Goal: Information Seeking & Learning: Learn about a topic

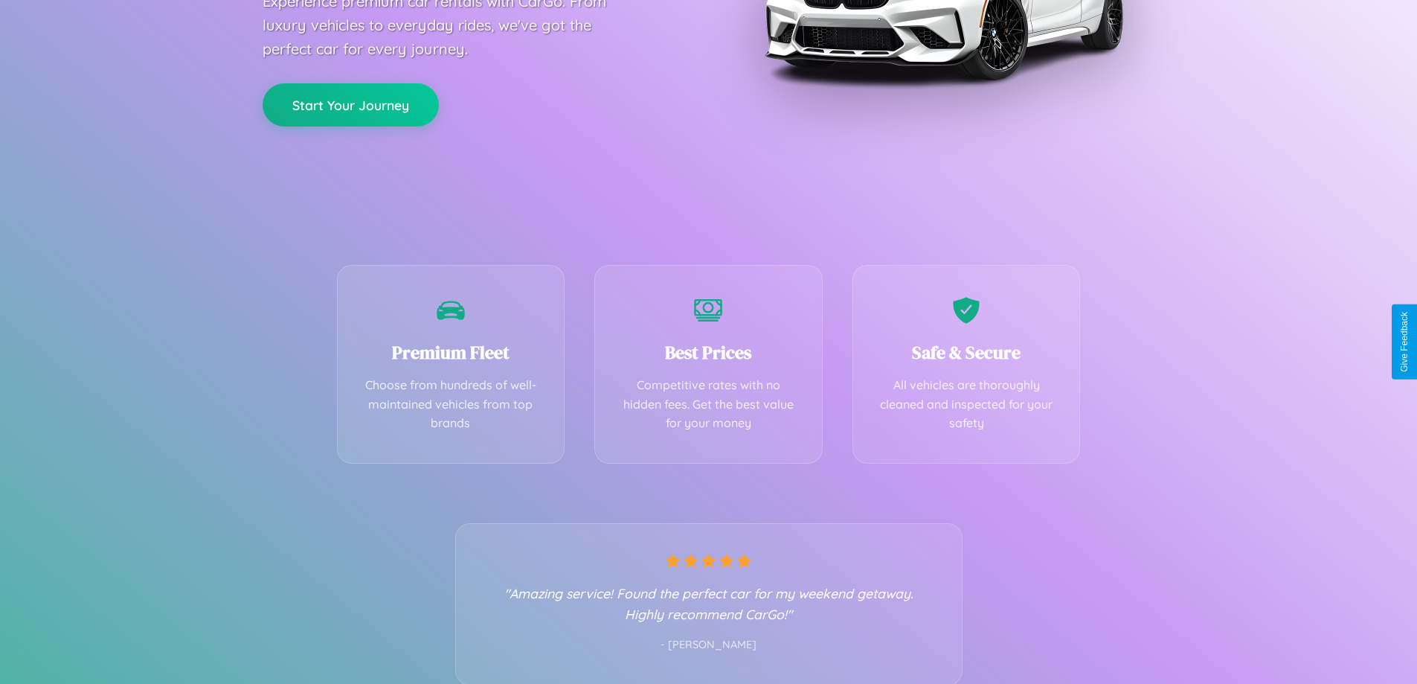
scroll to position [293, 0]
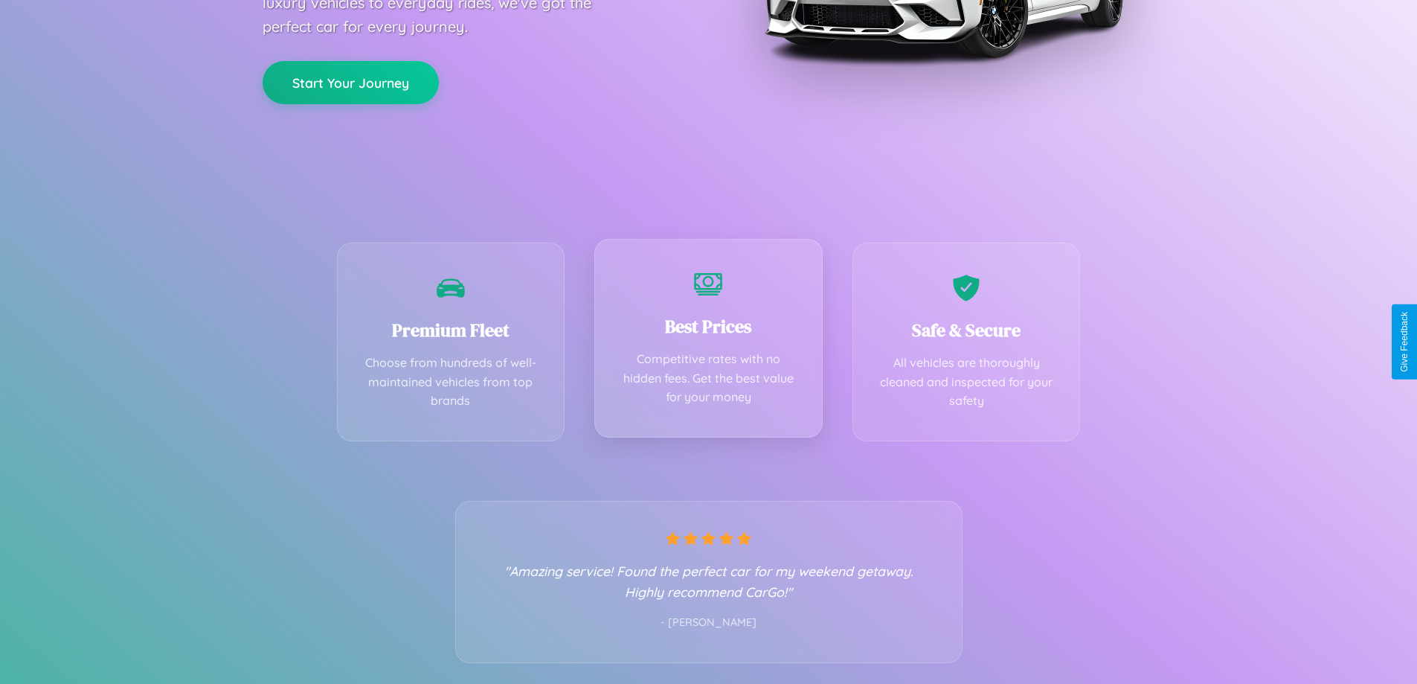
click at [708, 341] on div "Best Prices Competitive rates with no hidden fees. Get the best value for your …" at bounding box center [708, 338] width 228 height 199
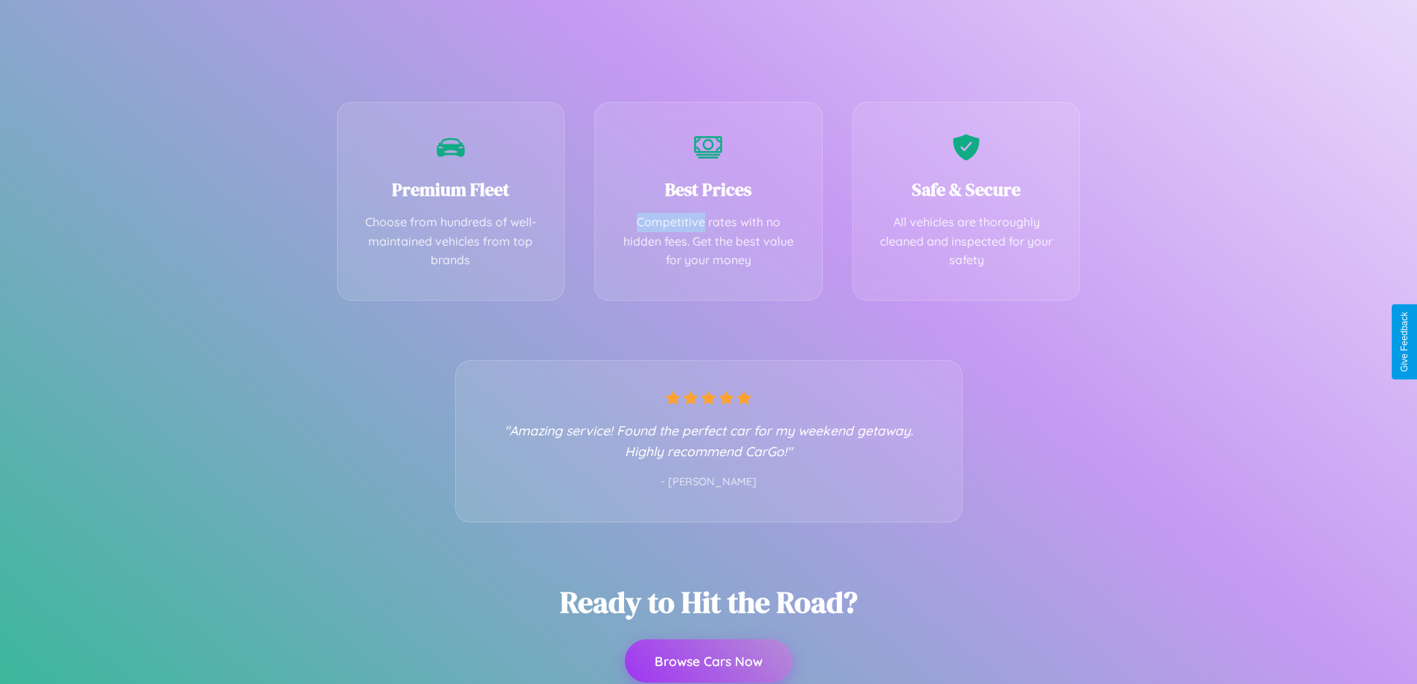
click at [708, 661] on button "Browse Cars Now" at bounding box center [708, 660] width 167 height 43
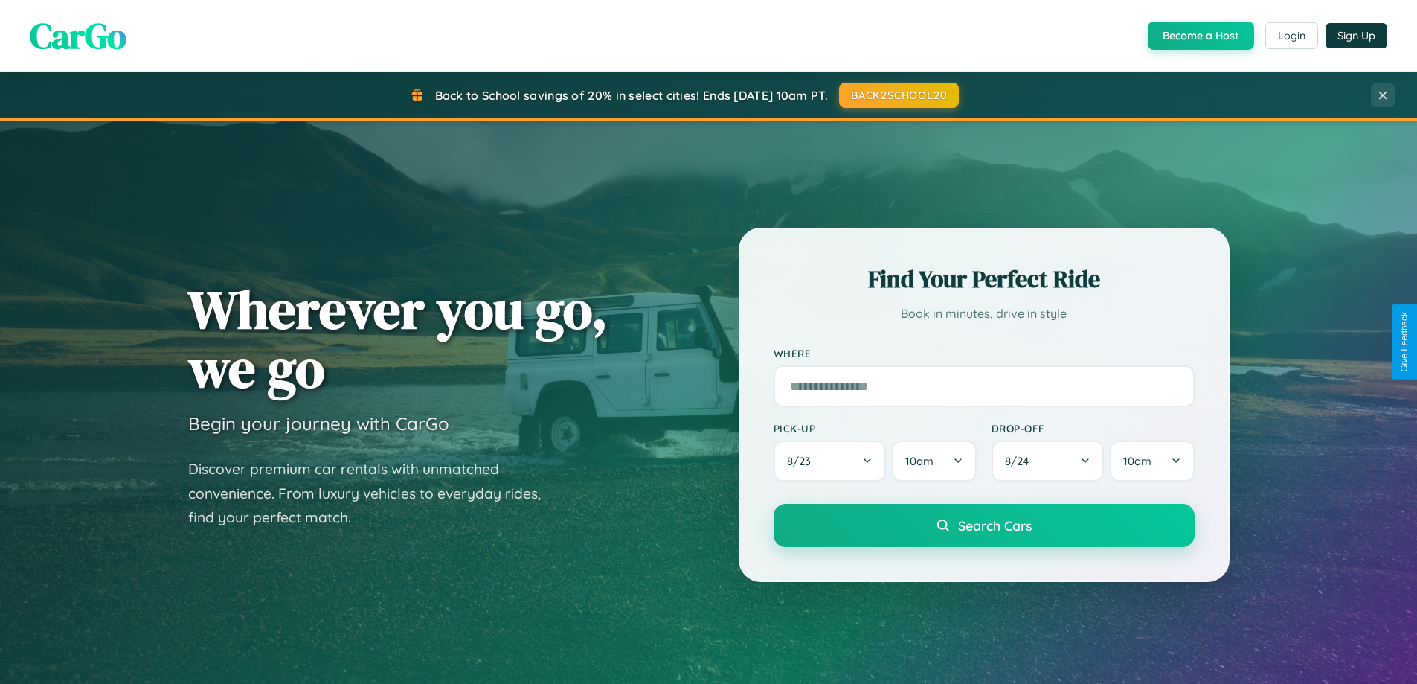
scroll to position [1024, 0]
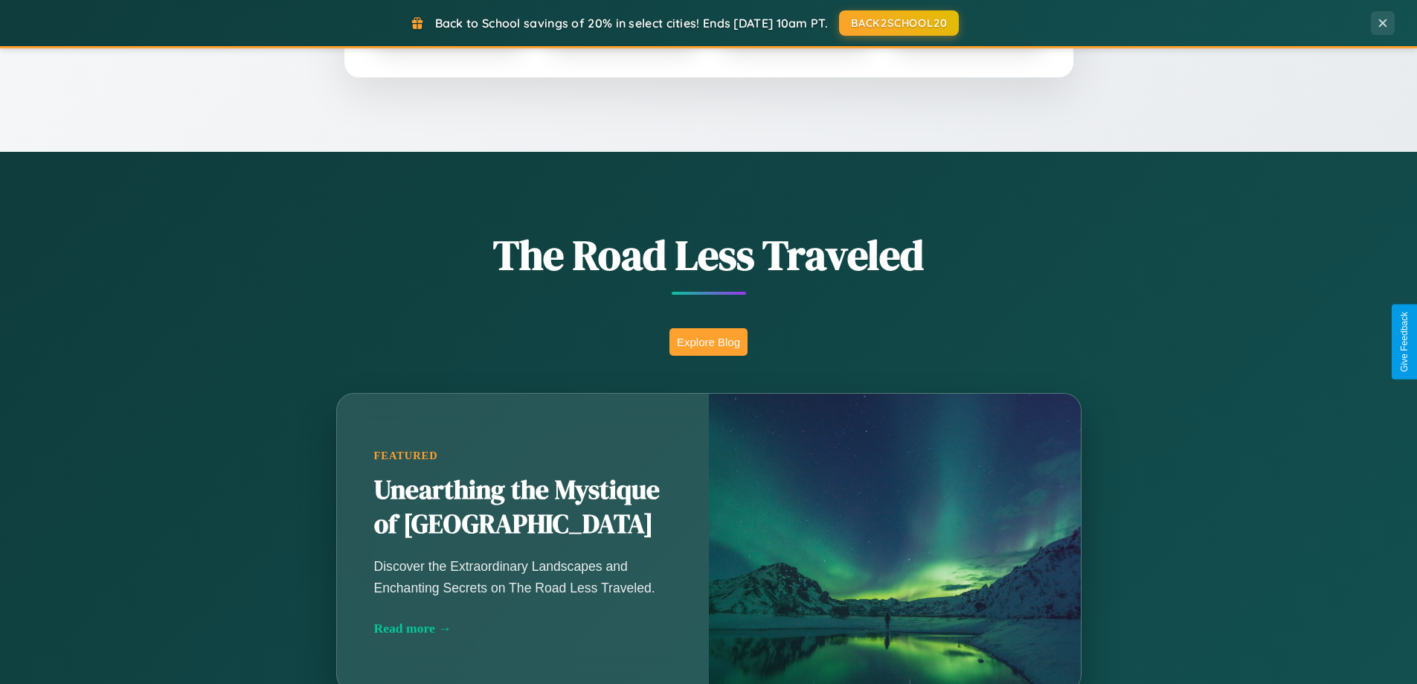
click at [708, 341] on button "Explore Blog" at bounding box center [709, 342] width 78 height 28
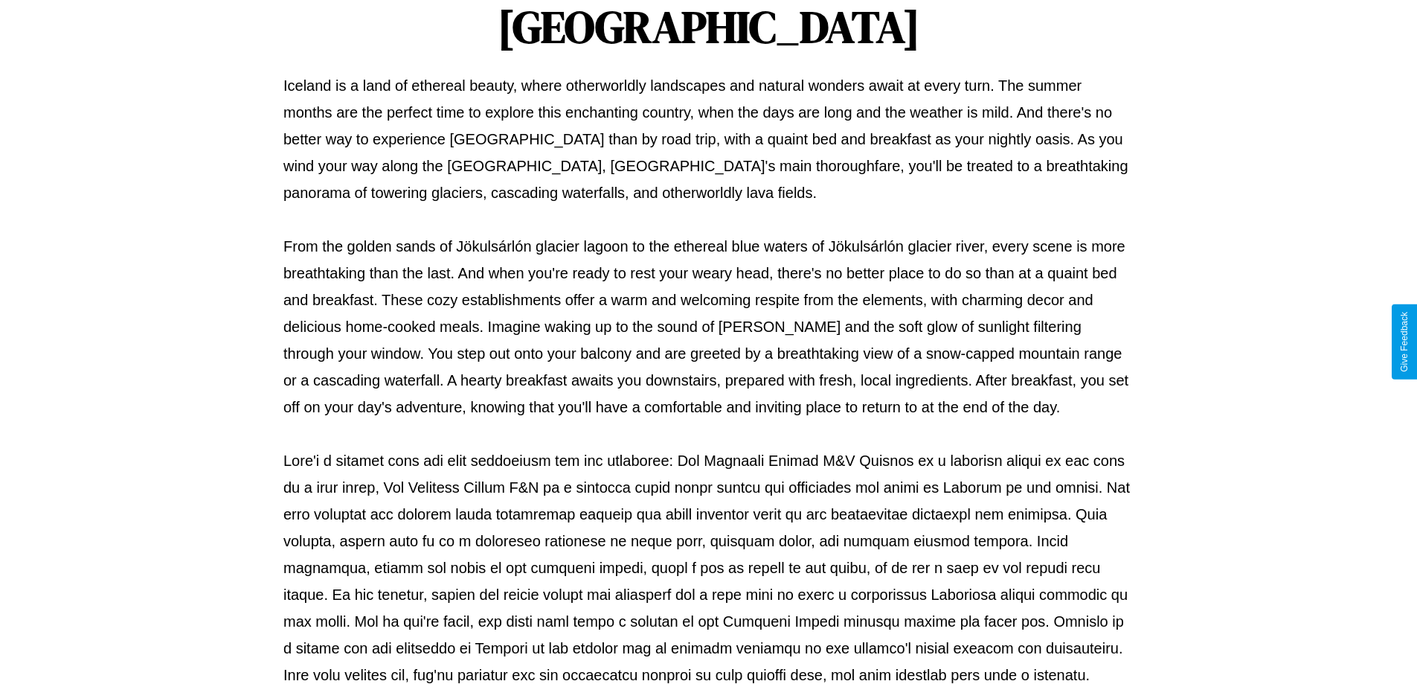
scroll to position [481, 0]
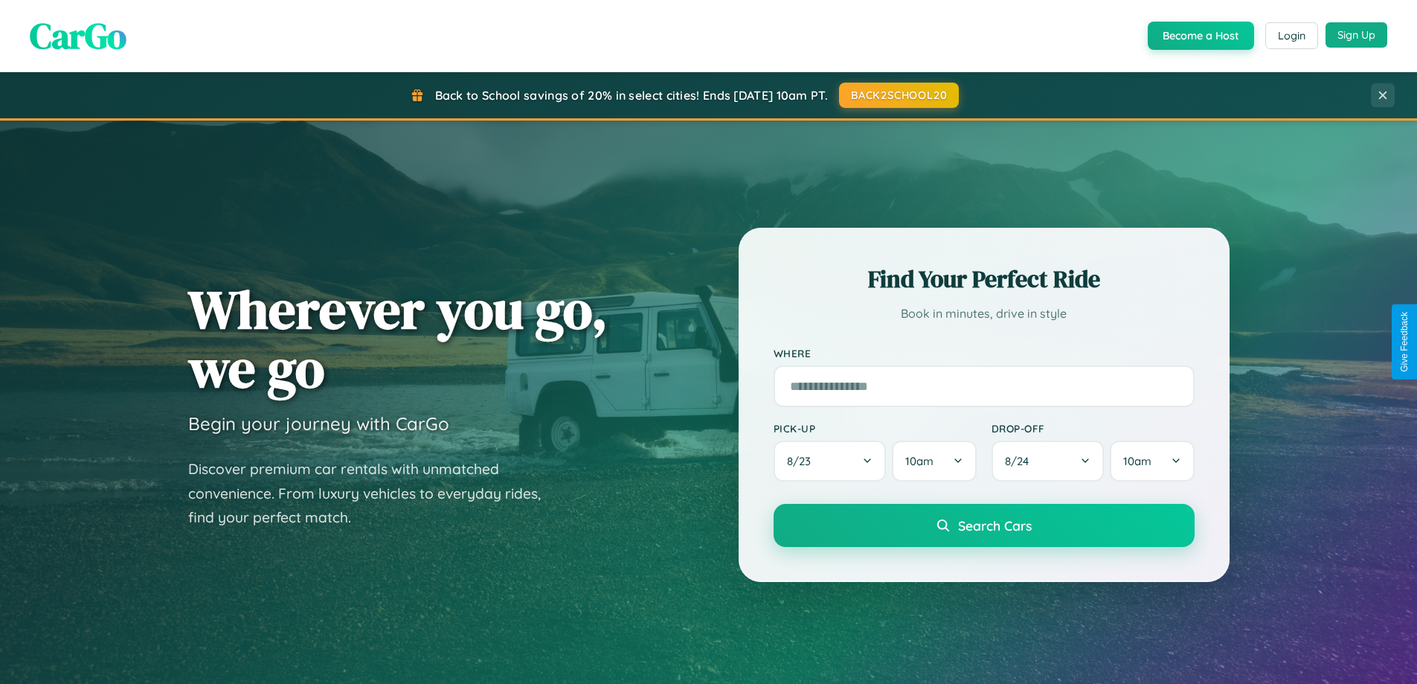
click at [1356, 35] on button "Sign Up" at bounding box center [1357, 34] width 62 height 25
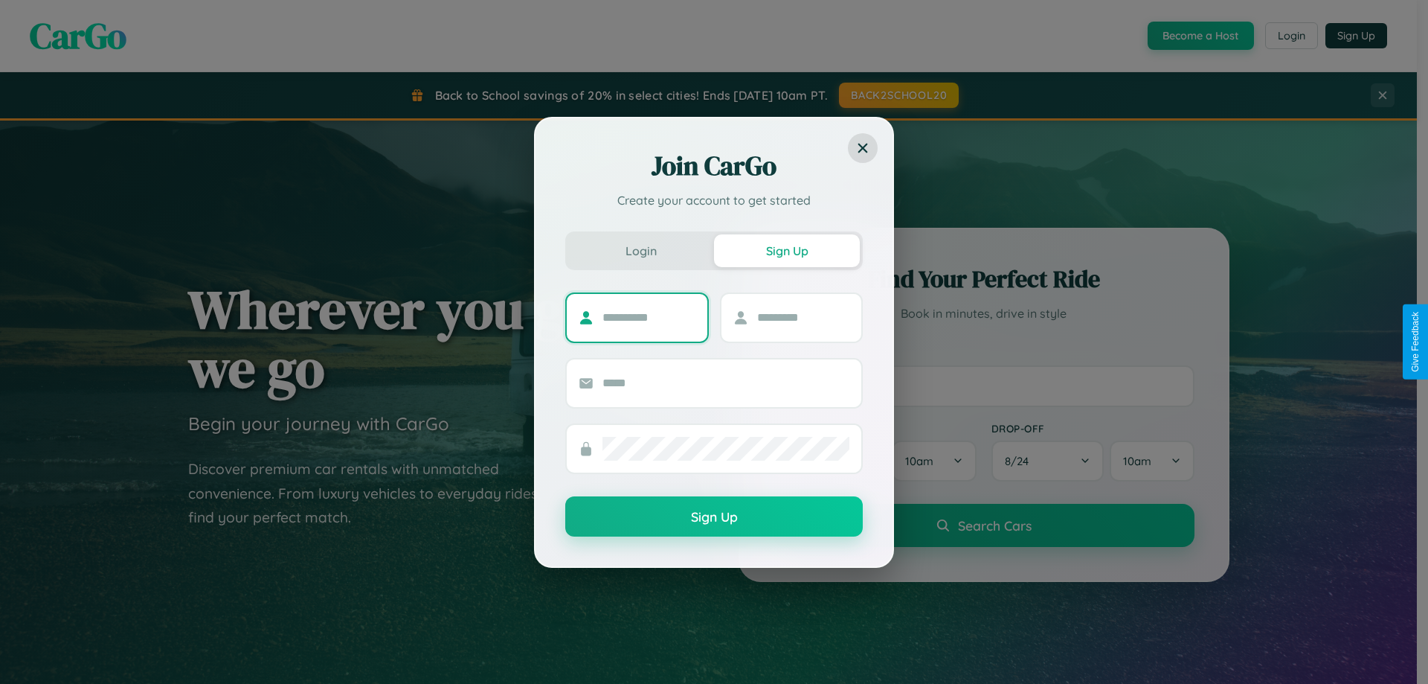
click at [649, 317] on input "text" at bounding box center [649, 318] width 93 height 24
type input "****"
click at [803, 317] on input "text" at bounding box center [803, 318] width 93 height 24
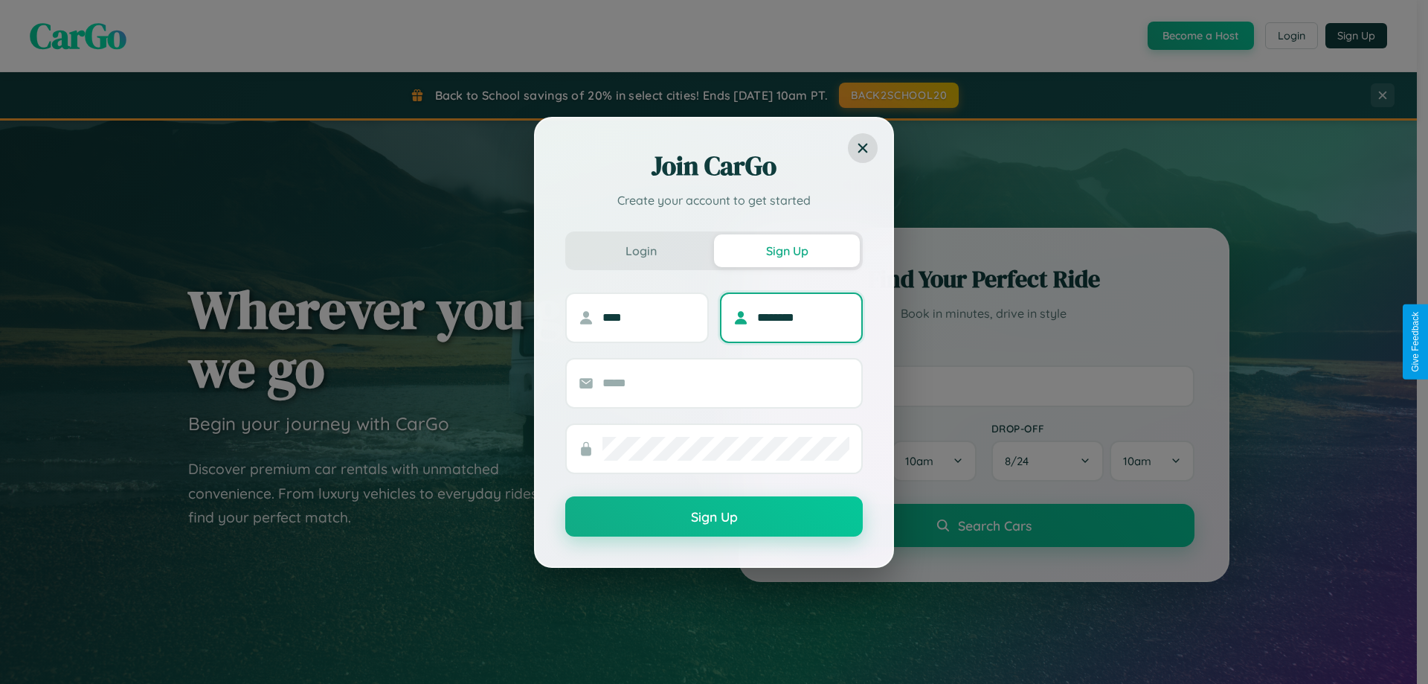
type input "********"
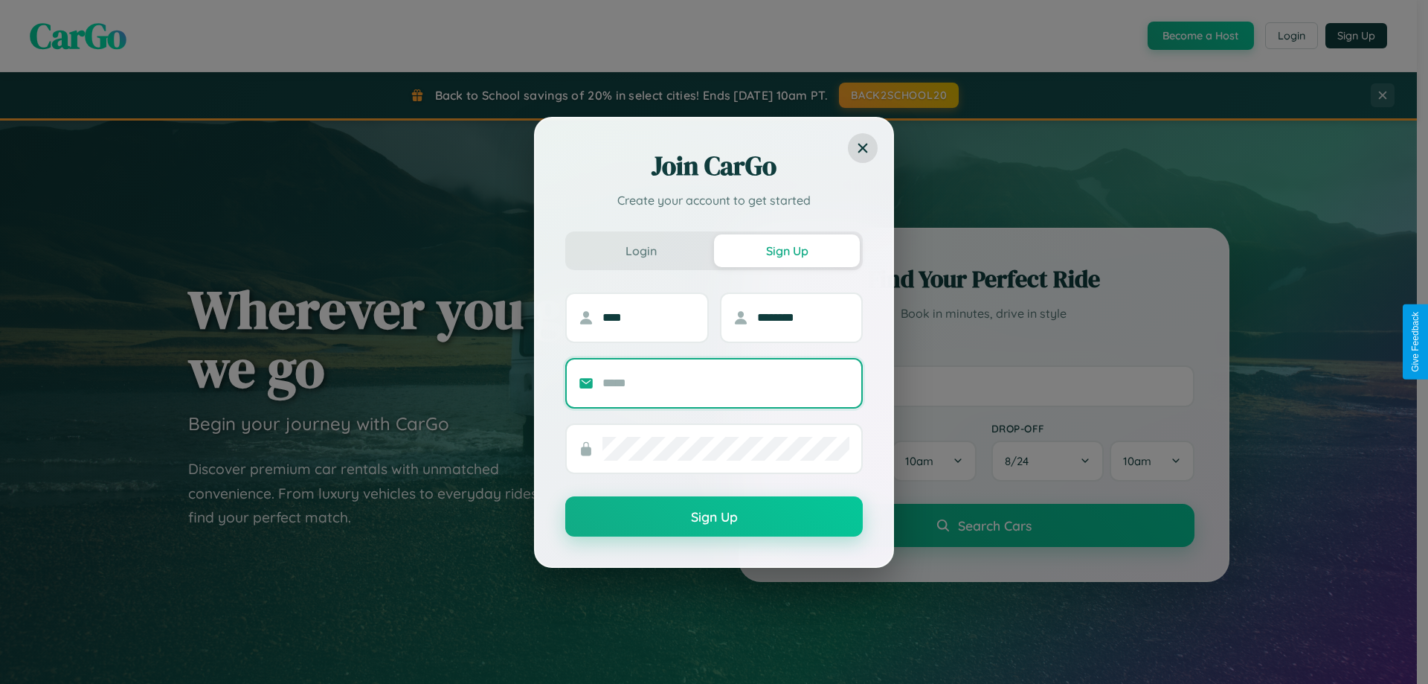
click at [726, 382] on input "text" at bounding box center [726, 383] width 247 height 24
type input "**********"
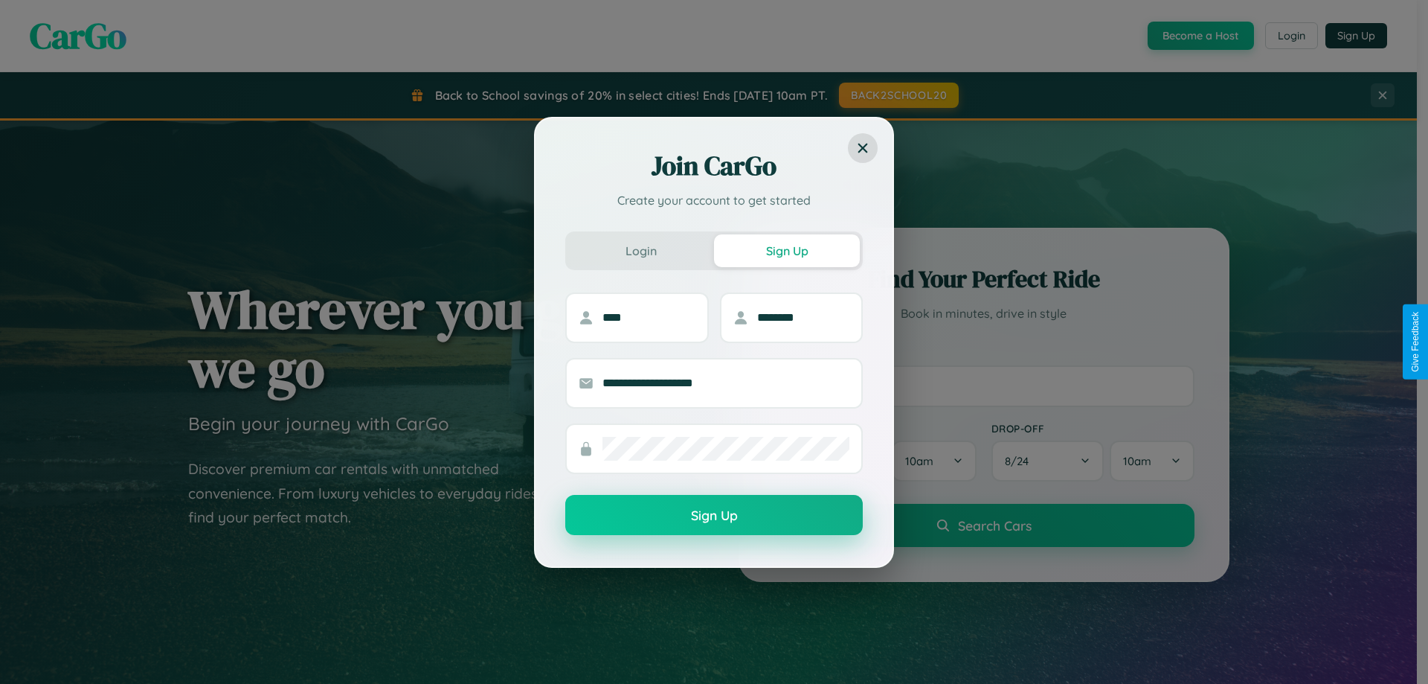
click at [714, 516] on button "Sign Up" at bounding box center [714, 515] width 298 height 40
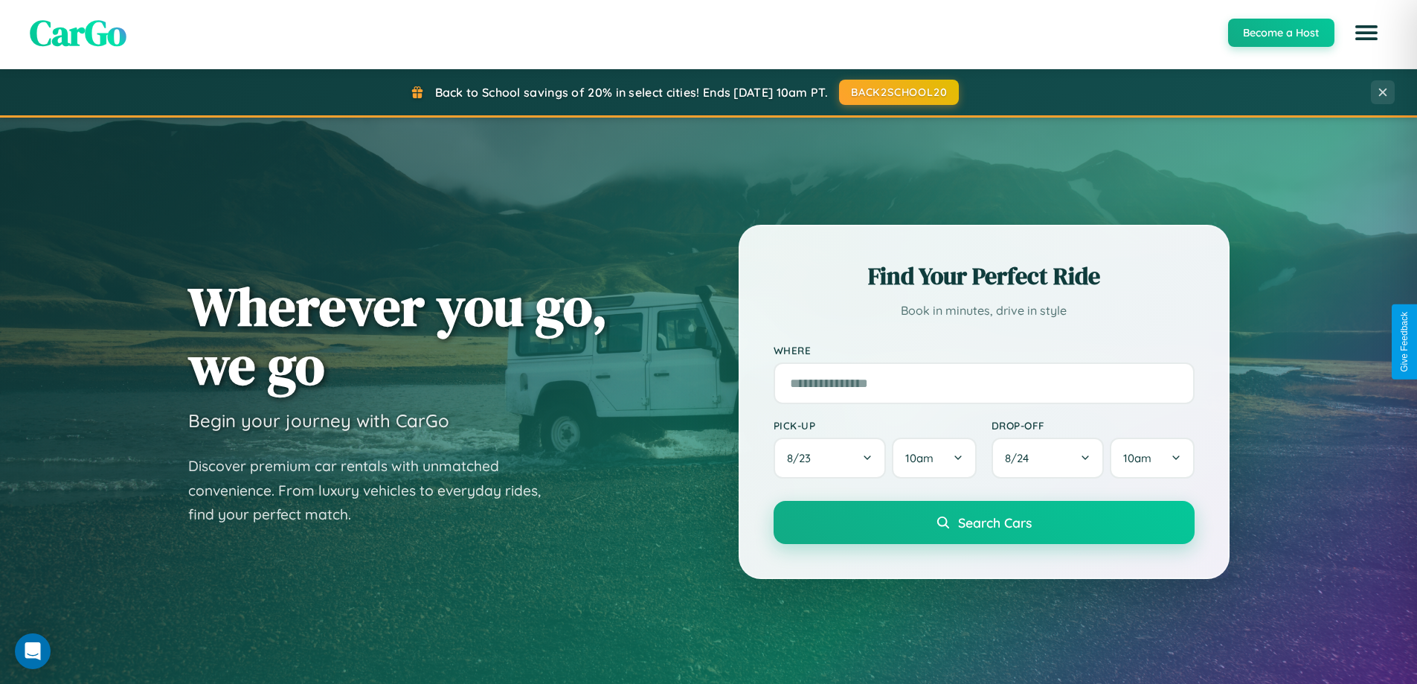
scroll to position [2863, 0]
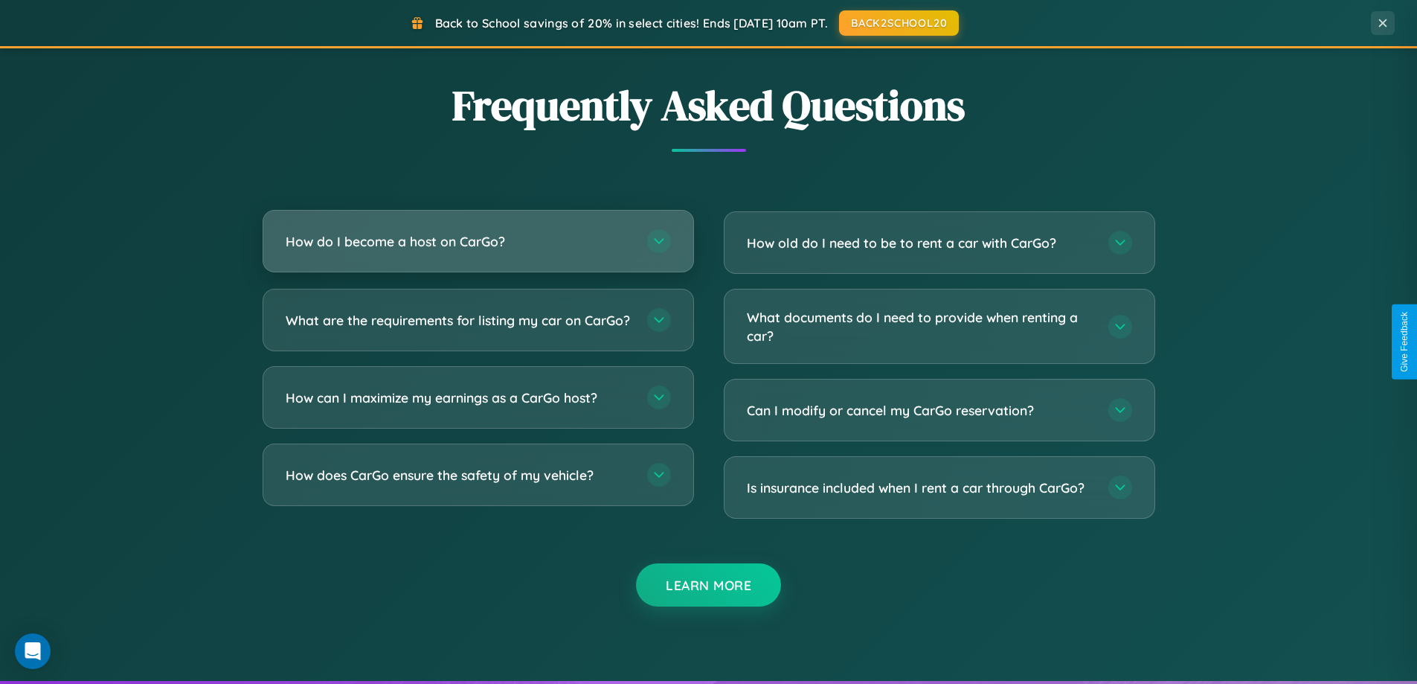
click at [478, 242] on h3 "How do I become a host on CarGo?" at bounding box center [459, 241] width 347 height 19
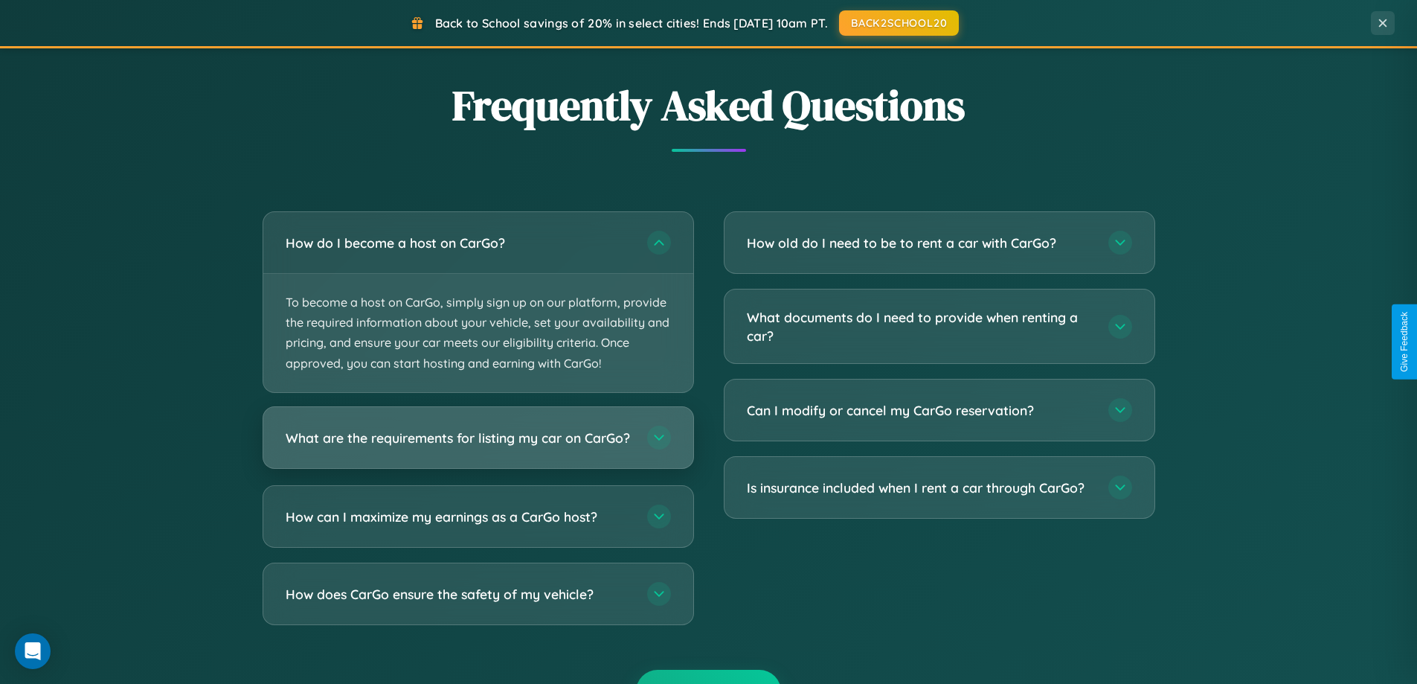
click at [478, 444] on h3 "What are the requirements for listing my car on CarGo?" at bounding box center [459, 437] width 347 height 19
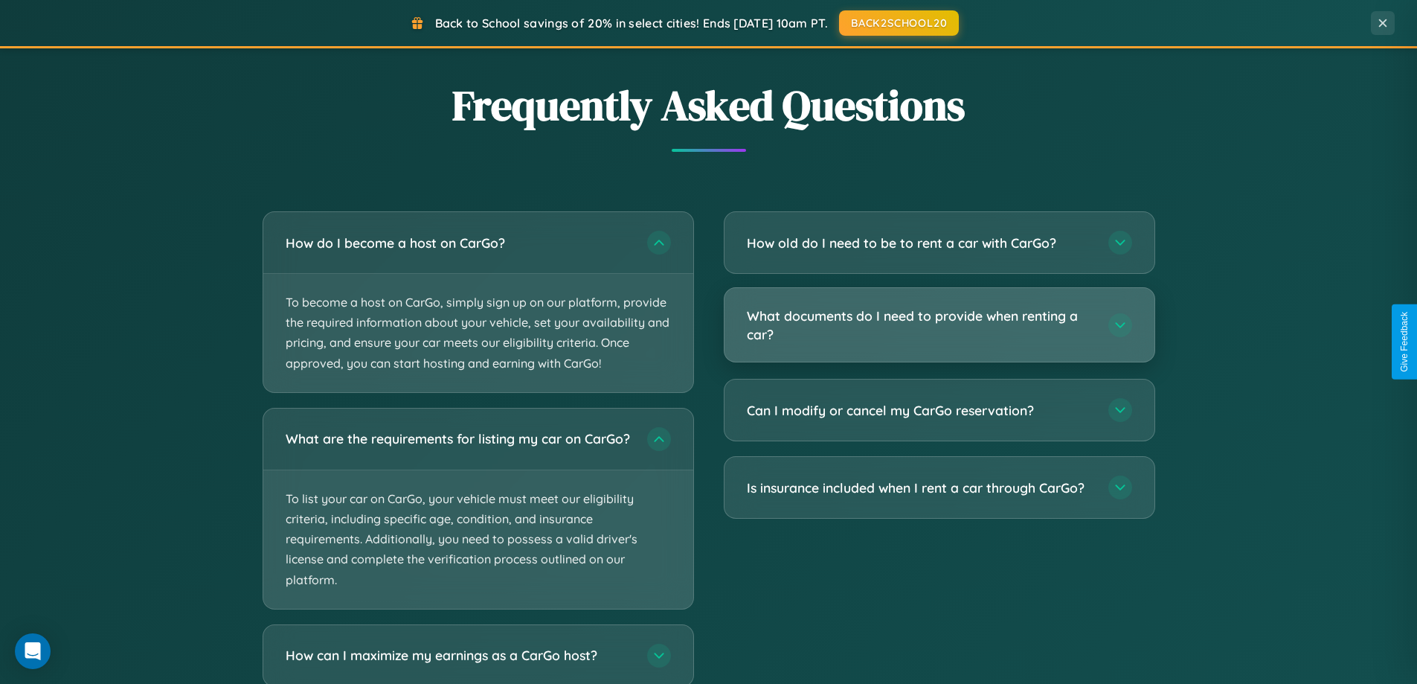
click at [939, 325] on h3 "What documents do I need to provide when renting a car?" at bounding box center [920, 324] width 347 height 36
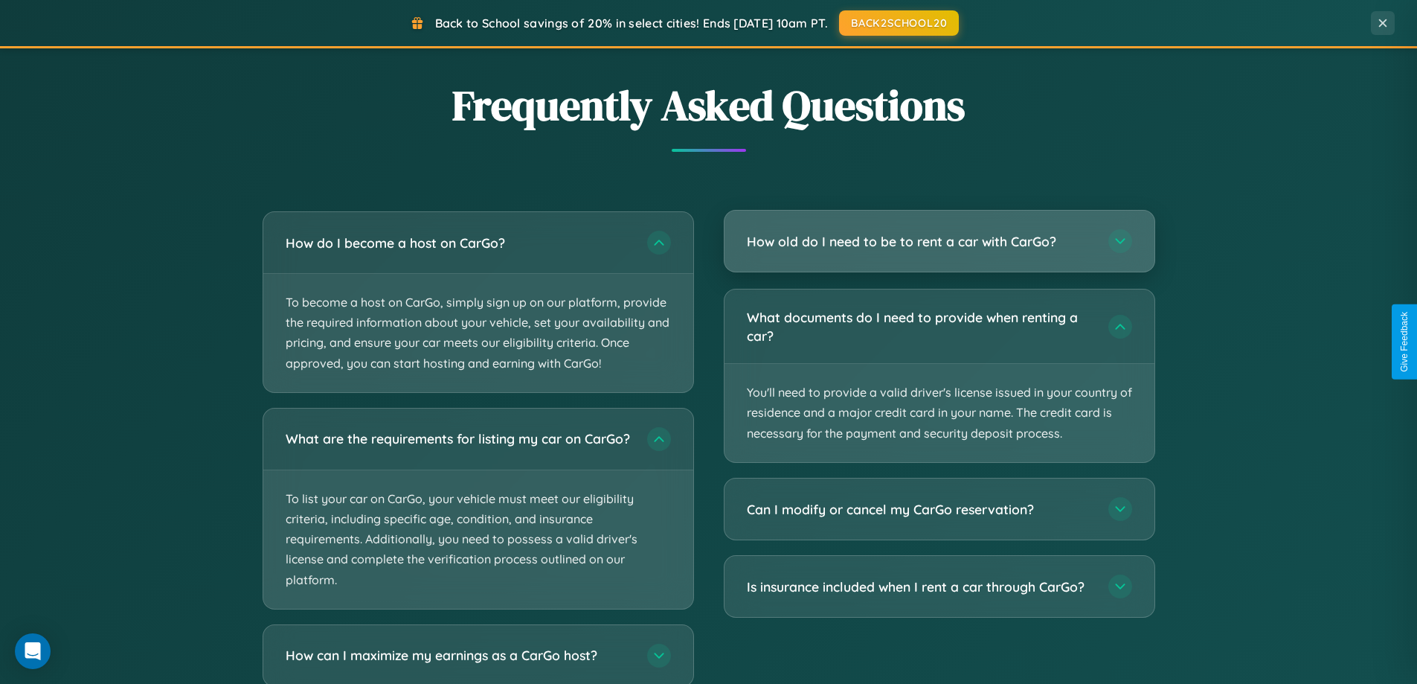
click at [939, 243] on h3 "How old do I need to be to rent a car with CarGo?" at bounding box center [920, 241] width 347 height 19
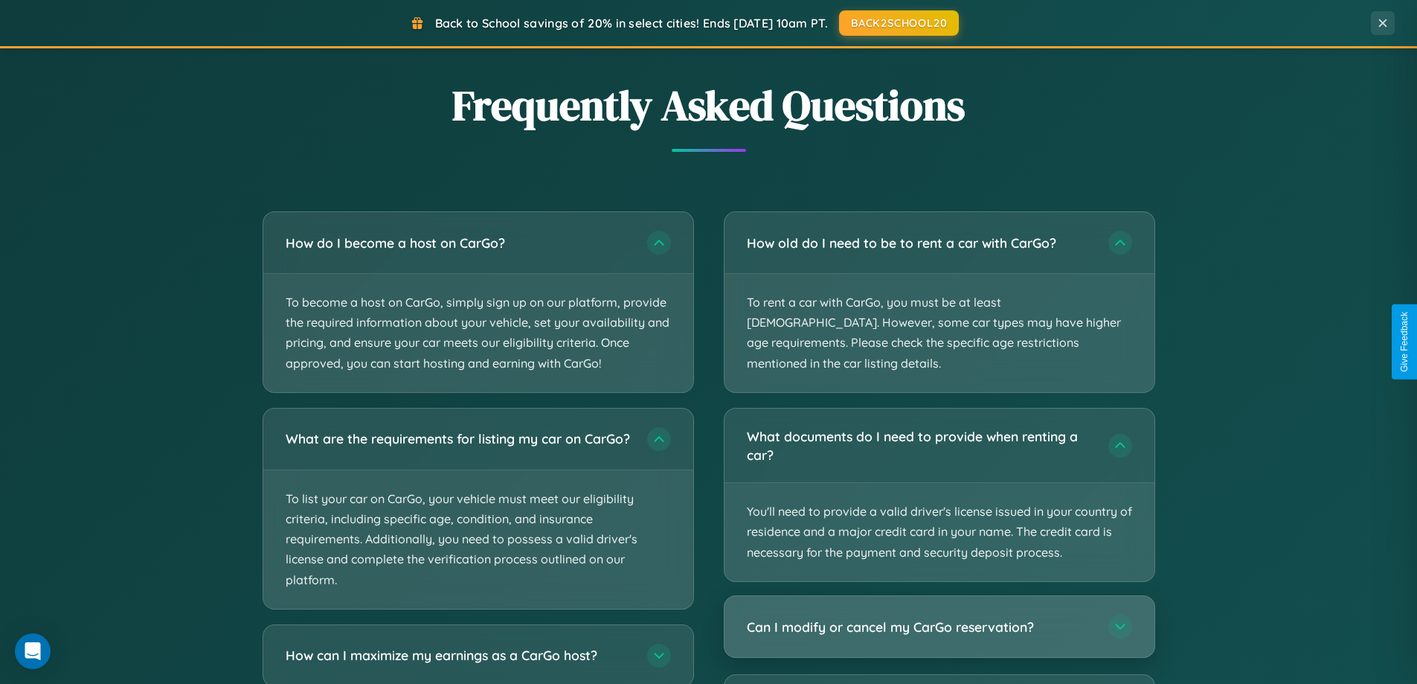
click at [939, 617] on h3 "Can I modify or cancel my CarGo reservation?" at bounding box center [920, 626] width 347 height 19
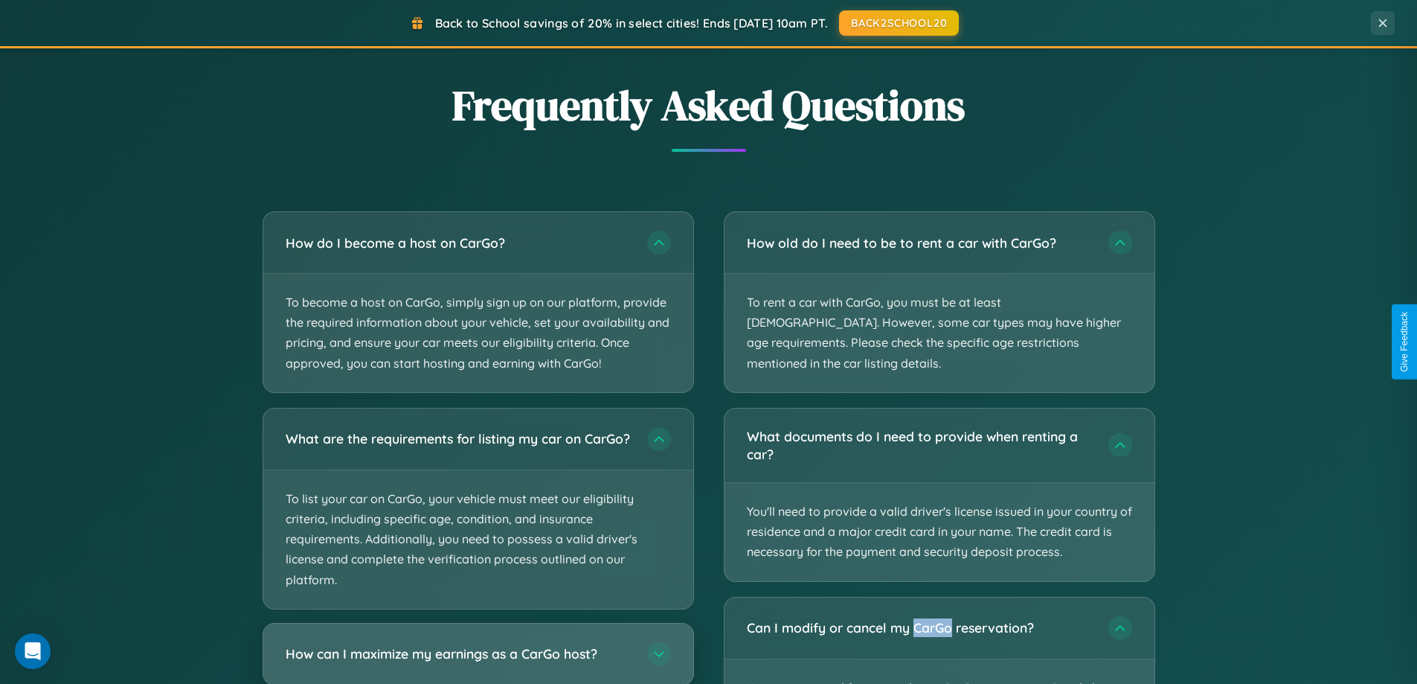
click at [478, 660] on h3 "How can I maximize my earnings as a CarGo host?" at bounding box center [459, 653] width 347 height 19
